Goal: Find contact information: Find contact information

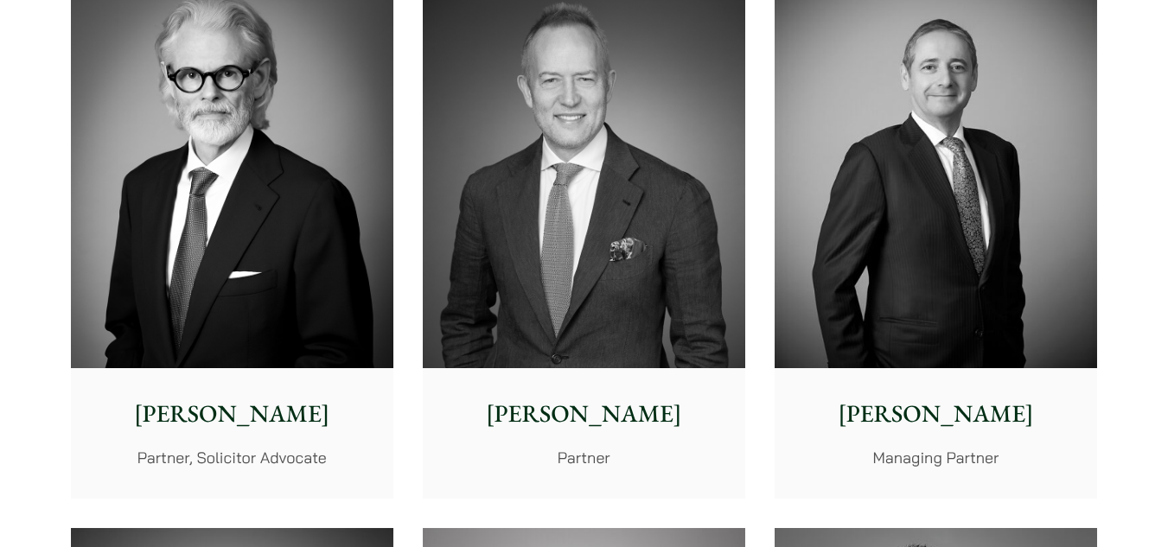
scroll to position [519, 0]
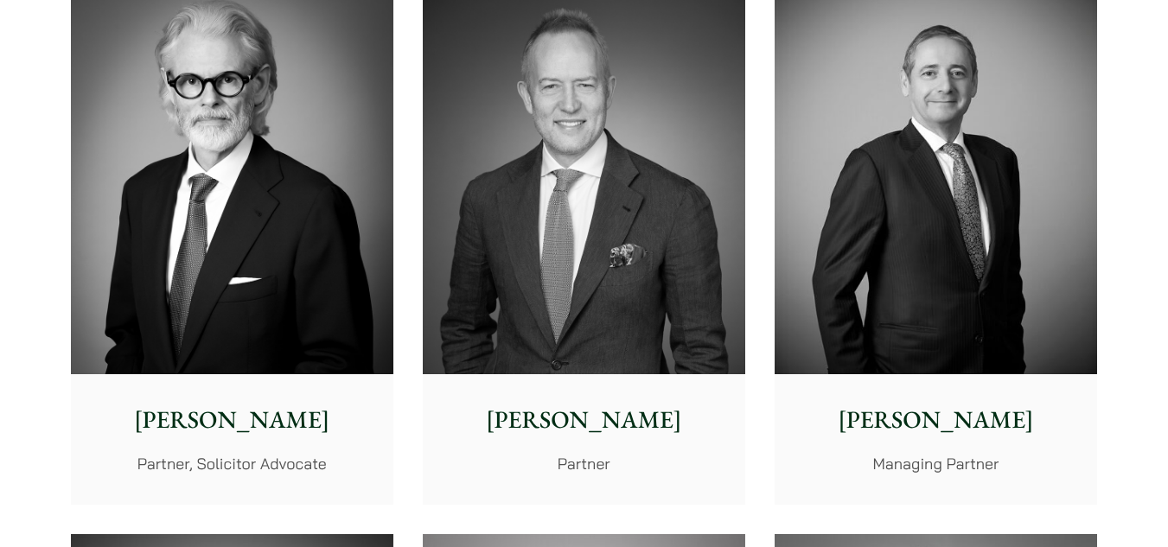
click at [591, 425] on p "[PERSON_NAME]" at bounding box center [584, 420] width 295 height 36
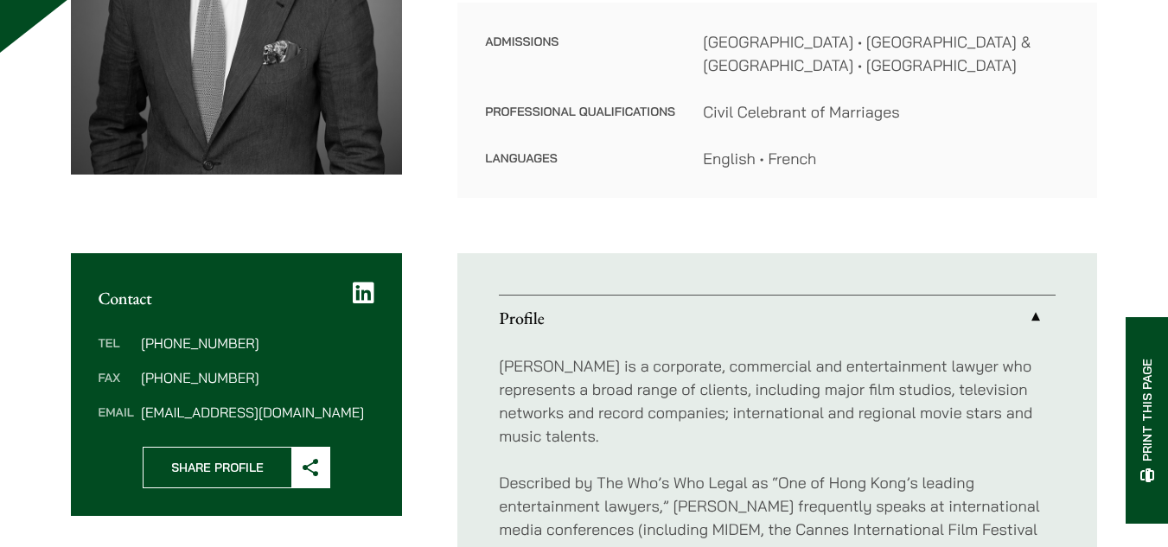
scroll to position [432, 0]
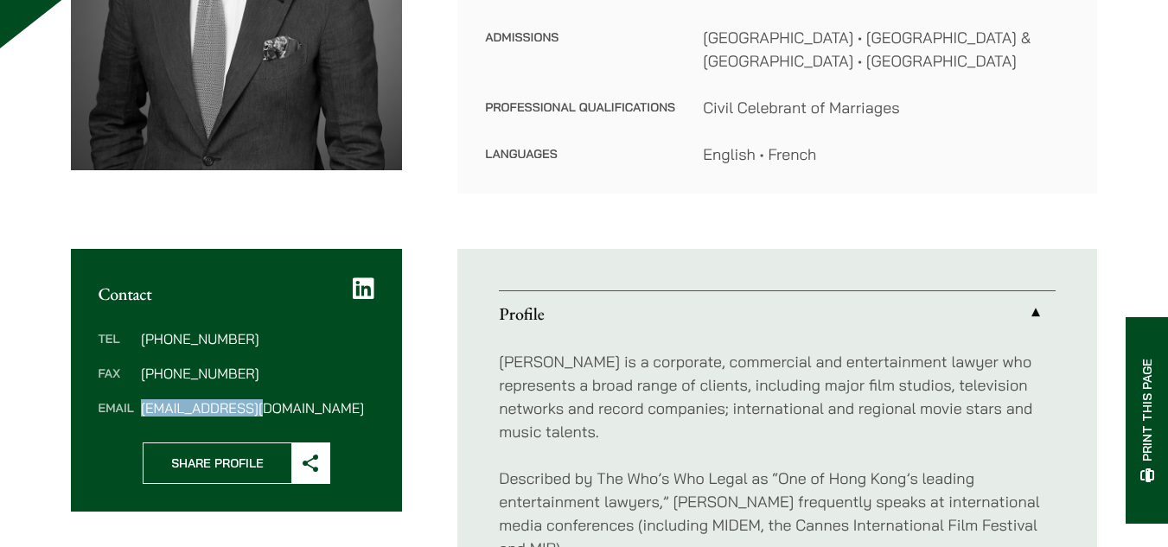
drag, startPoint x: 138, startPoint y: 413, endPoint x: 273, endPoint y: 397, distance: 136.7
click at [273, 397] on dl "Tel (852) 2230 2868 Fax (852) 2845 1637 Email jpm@haldanes.com" at bounding box center [237, 373] width 277 height 83
copy dd "jpm@haldanes.com"
